Goal: Transaction & Acquisition: Book appointment/travel/reservation

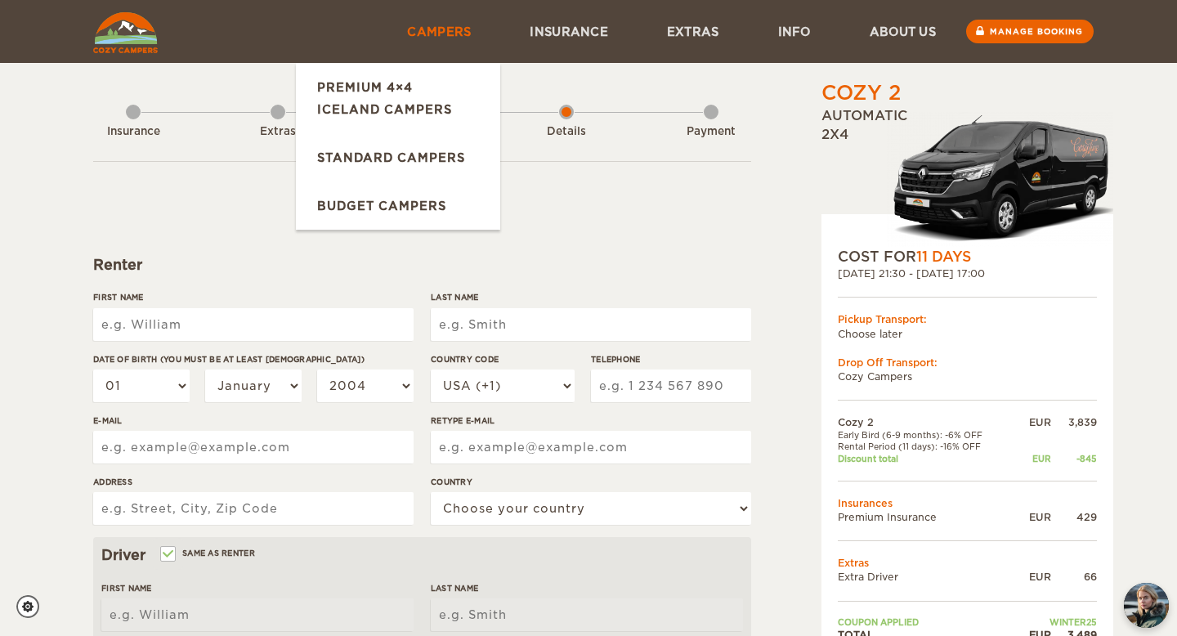
click at [460, 29] on link "Campers" at bounding box center [439, 31] width 123 height 63
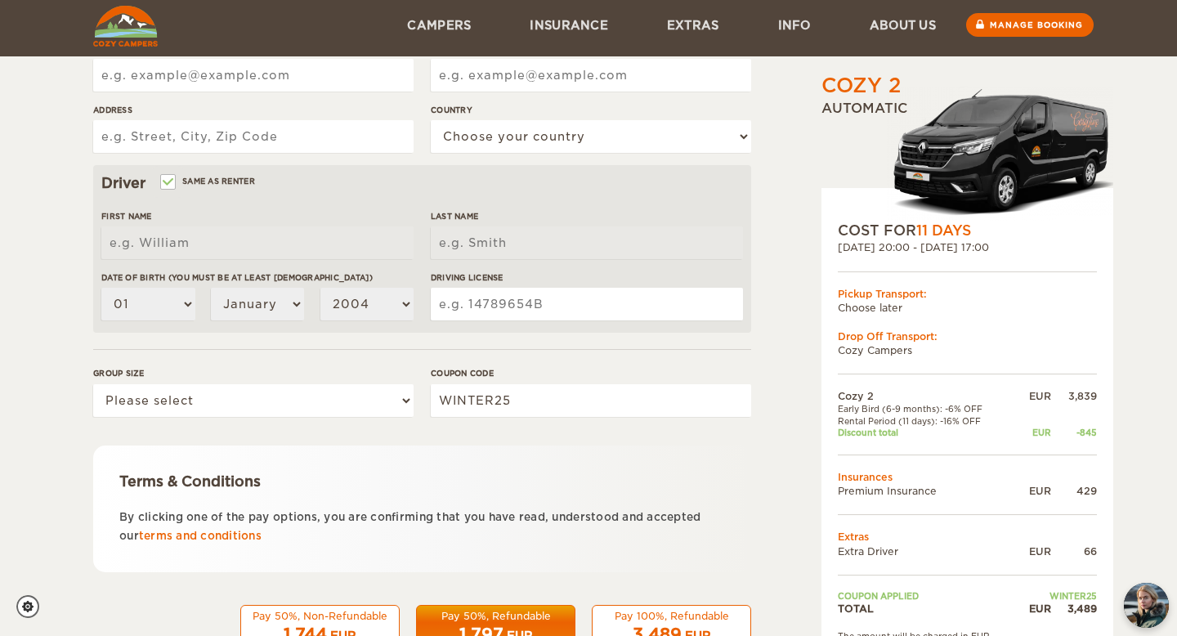
scroll to position [428, 0]
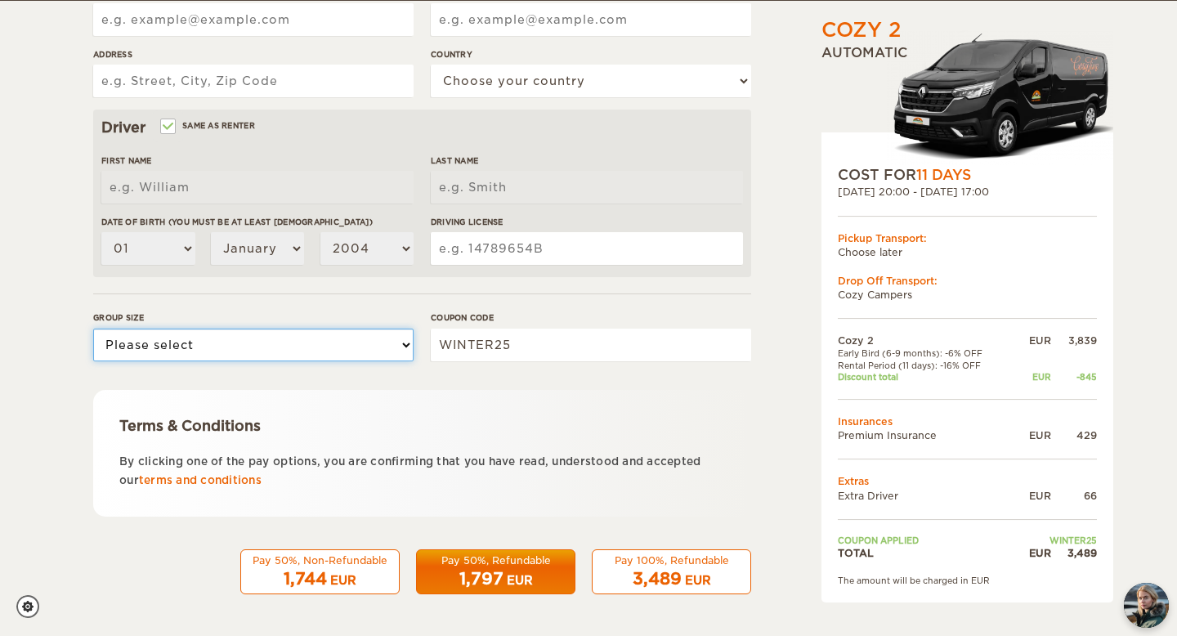
click at [236, 347] on select "Please select 1 2" at bounding box center [253, 345] width 320 height 33
click at [123, 349] on select "Please select 1 2" at bounding box center [253, 345] width 320 height 33
select select "2"
click at [93, 329] on select "Please select 1 2" at bounding box center [253, 345] width 320 height 33
